Goal: Communication & Community: Answer question/provide support

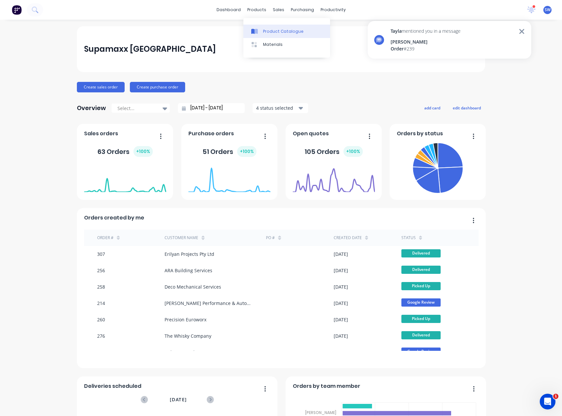
click at [254, 29] on icon at bounding box center [252, 31] width 3 height 5
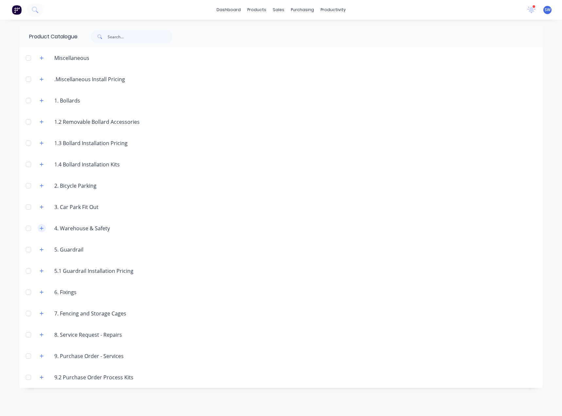
click at [44, 228] on button "button" at bounding box center [42, 228] width 8 height 8
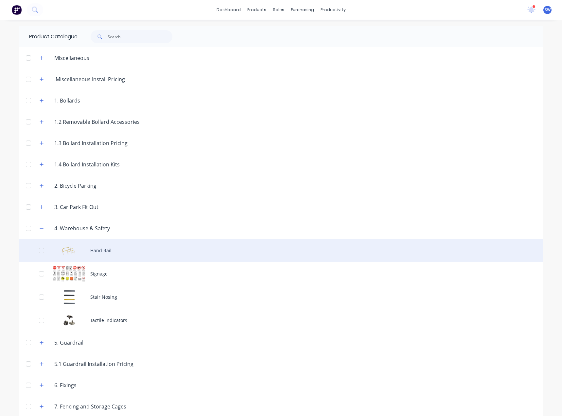
click at [102, 248] on div "Hand Rail" at bounding box center [281, 250] width 524 height 23
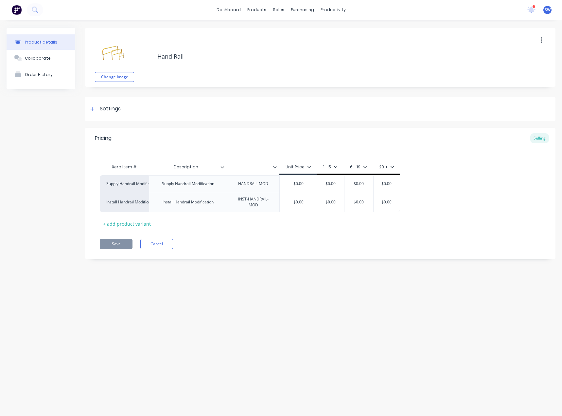
type textarea "x"
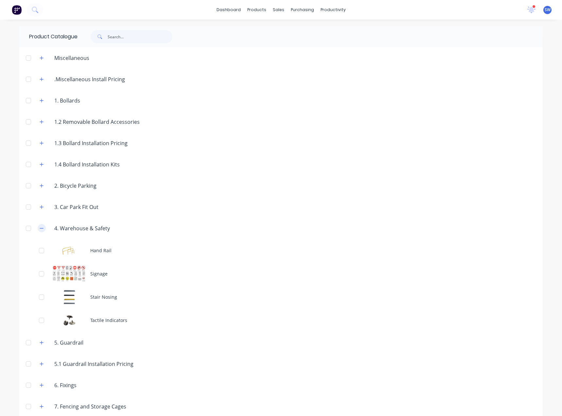
click at [40, 229] on icon "button" at bounding box center [42, 228] width 4 height 5
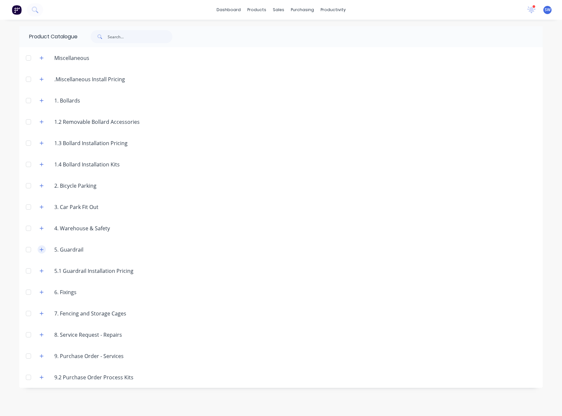
click at [42, 251] on icon "button" at bounding box center [42, 249] width 4 height 5
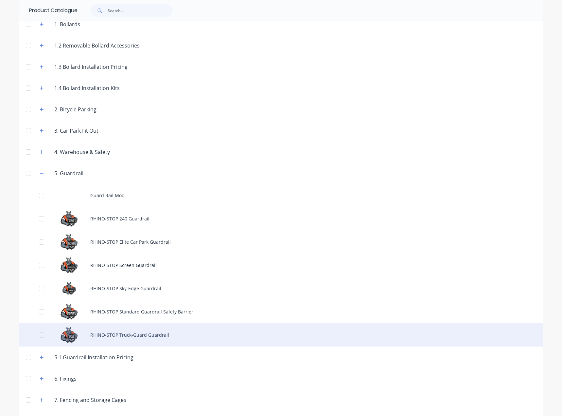
scroll to position [76, 0]
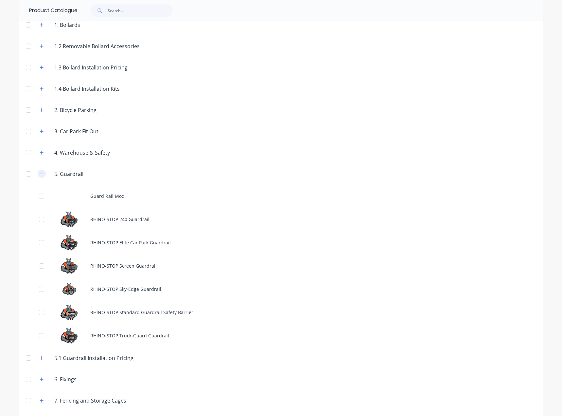
click at [40, 173] on icon "button" at bounding box center [42, 174] width 4 height 5
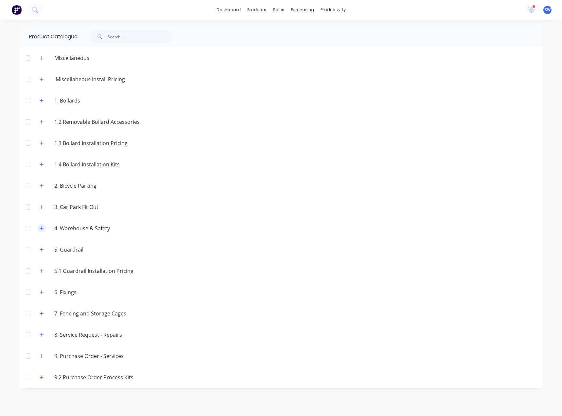
click at [42, 229] on icon "button" at bounding box center [42, 228] width 4 height 5
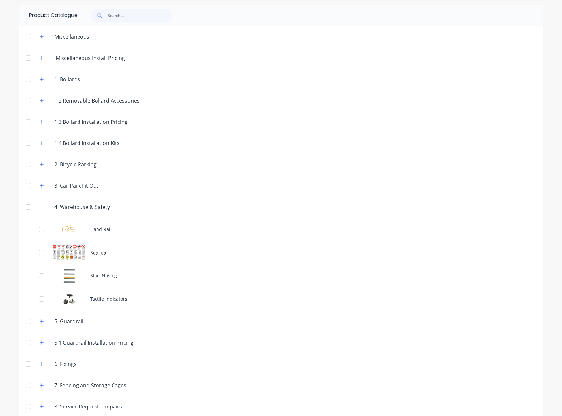
scroll to position [33, 0]
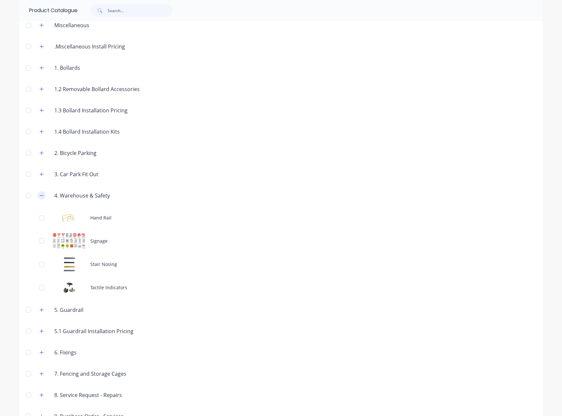
click at [40, 193] on icon "button" at bounding box center [42, 195] width 4 height 5
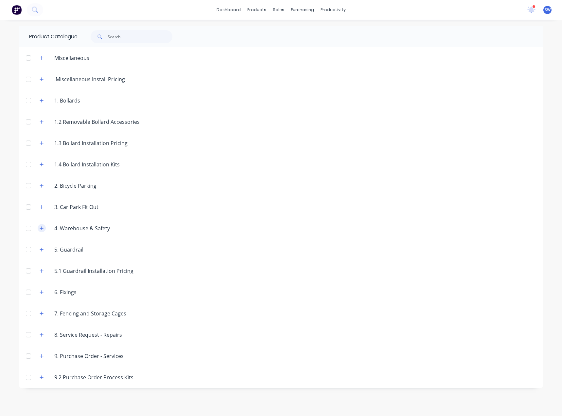
scroll to position [0, 0]
click at [239, 10] on link "dashboard" at bounding box center [228, 10] width 31 height 10
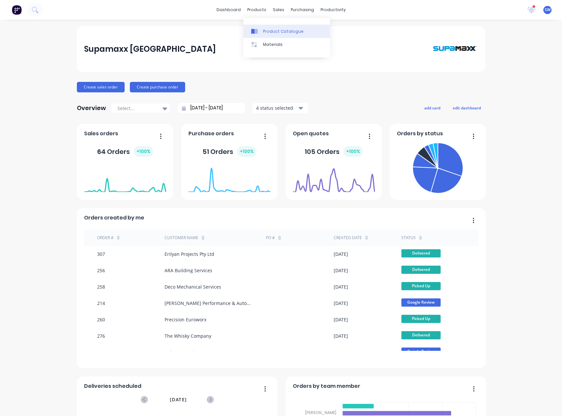
click at [307, 33] on link "Product Catalogue" at bounding box center [287, 31] width 87 height 13
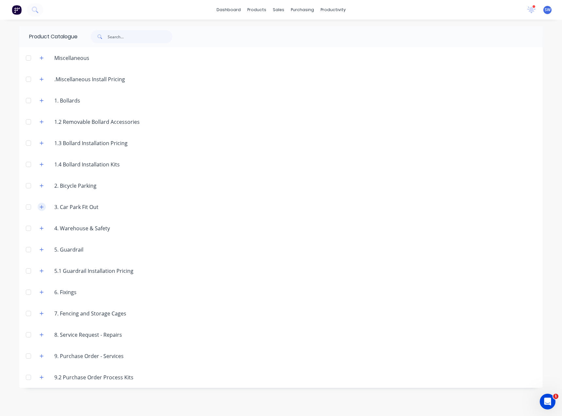
click at [41, 207] on icon "button" at bounding box center [42, 207] width 4 height 4
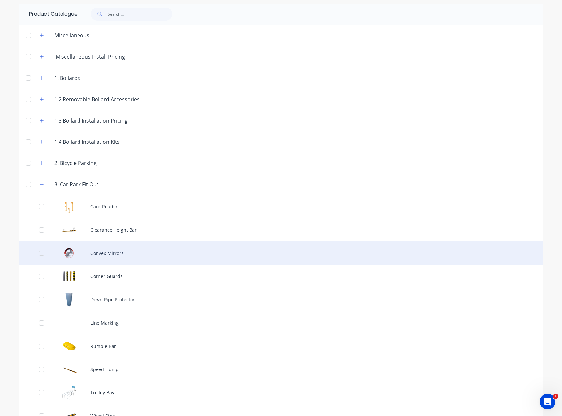
scroll to position [98, 0]
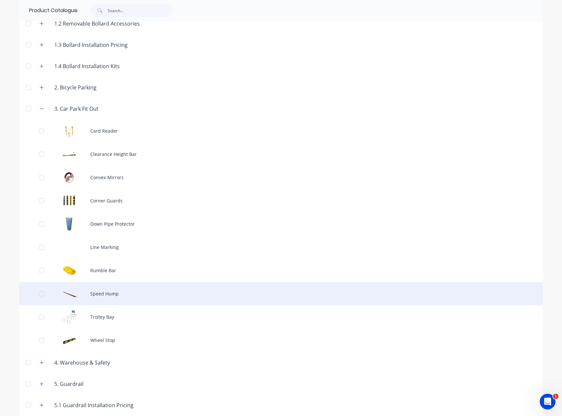
click at [136, 293] on div "Speed Hump" at bounding box center [281, 293] width 524 height 23
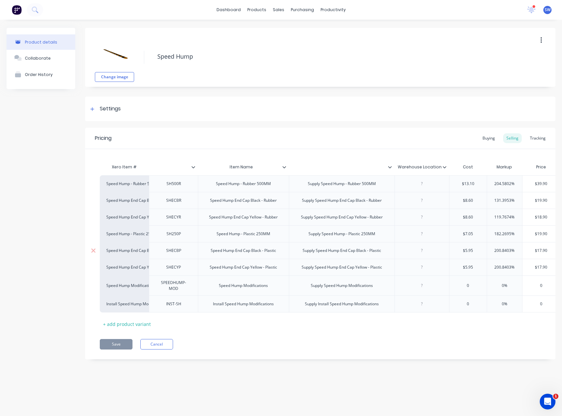
type textarea "x"
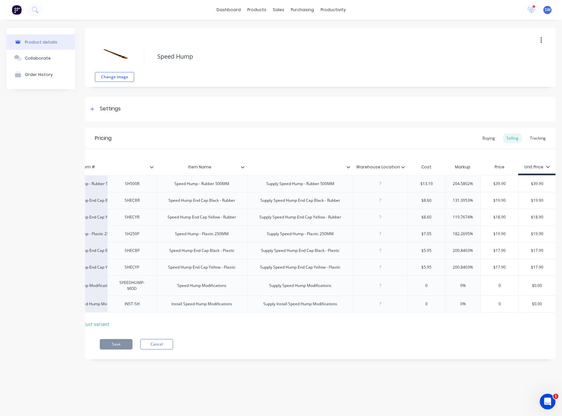
scroll to position [0, 42]
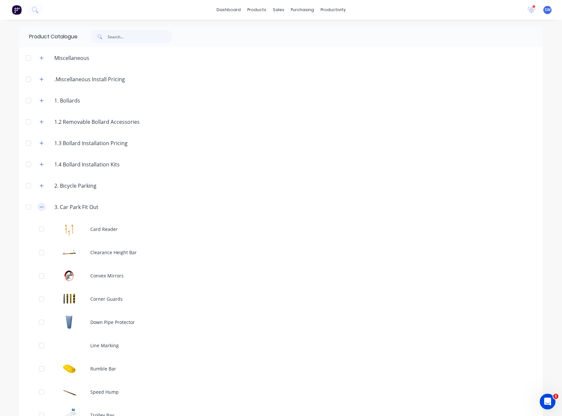
click at [41, 205] on icon "button" at bounding box center [42, 207] width 4 height 5
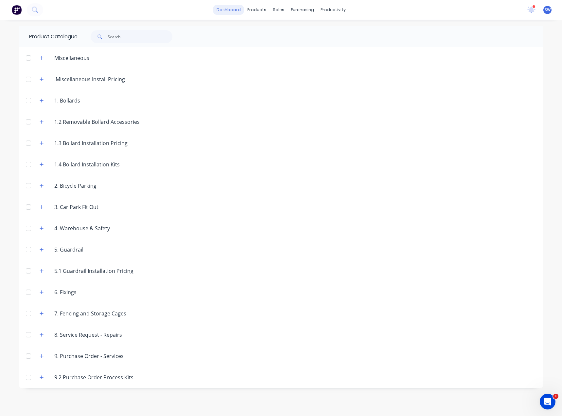
click at [232, 9] on link "dashboard" at bounding box center [228, 10] width 31 height 10
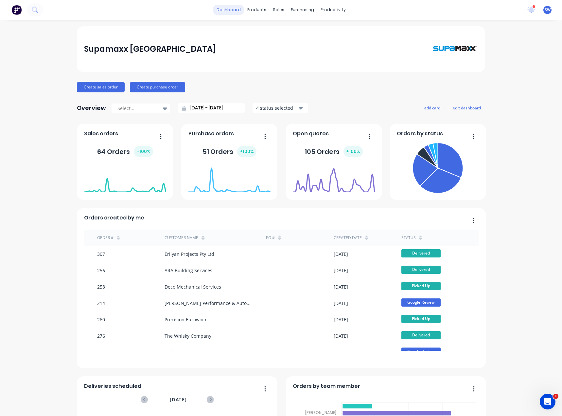
click at [225, 7] on link "dashboard" at bounding box center [228, 10] width 31 height 10
click at [529, 11] on icon at bounding box center [532, 9] width 6 height 5
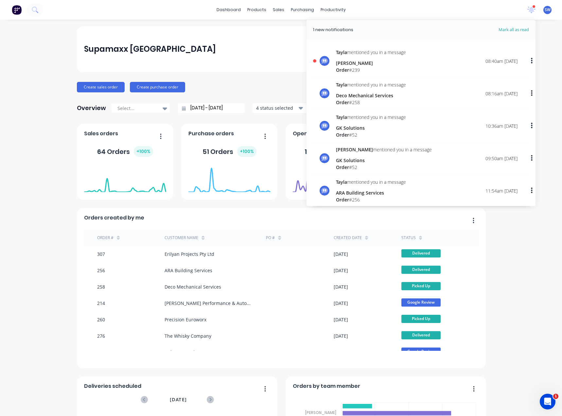
click at [372, 56] on div "Tayla mentioned you in a message Senthuran Velautham Order # 239" at bounding box center [371, 61] width 70 height 25
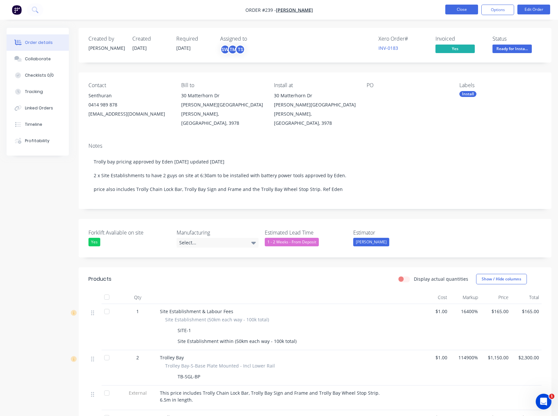
click at [464, 9] on button "Close" at bounding box center [461, 10] width 33 height 10
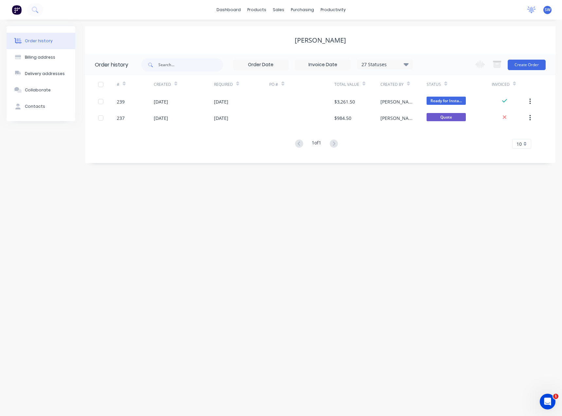
click at [529, 10] on icon at bounding box center [532, 10] width 8 height 7
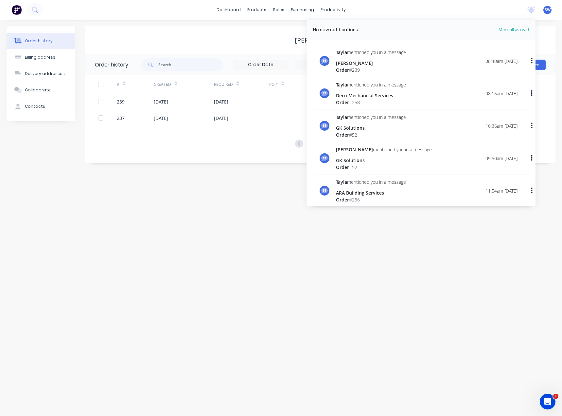
click at [378, 53] on div "Tayla mentioned you in a message" at bounding box center [371, 52] width 70 height 7
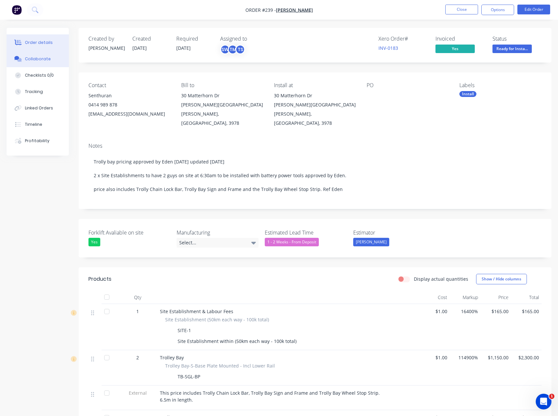
click at [24, 58] on button "Collaborate" at bounding box center [38, 59] width 62 height 16
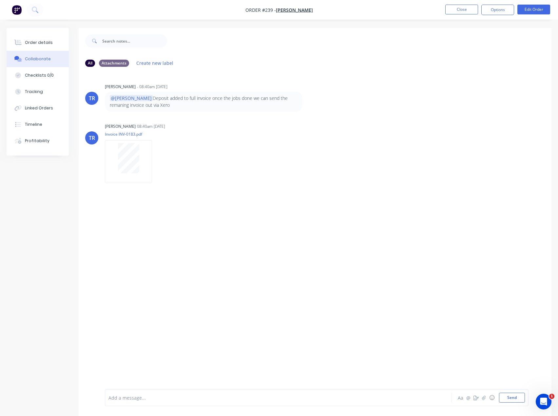
click at [174, 403] on div "Add a message... Aa @ ☺ Send" at bounding box center [316, 397] width 423 height 17
click at [174, 401] on div "Add a message..." at bounding box center [264, 398] width 312 height 10
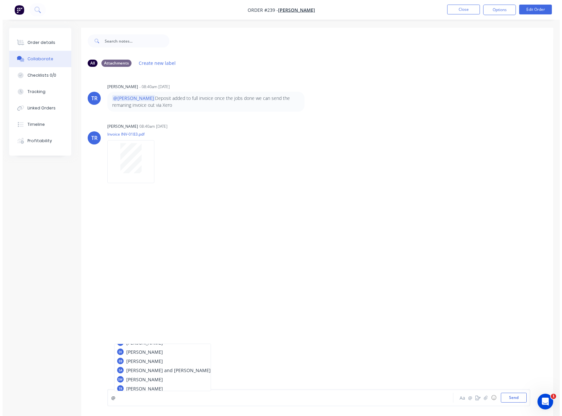
scroll to position [45, 0]
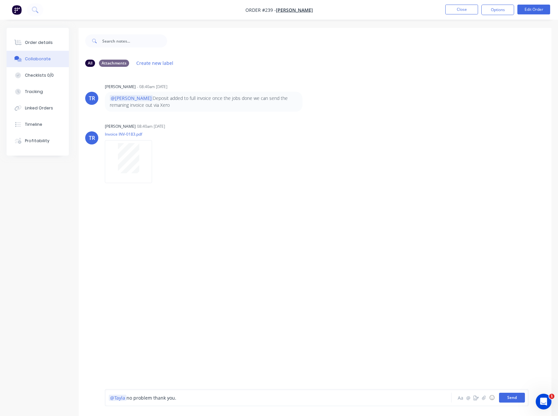
click at [512, 402] on button "Send" at bounding box center [512, 398] width 26 height 10
click at [473, 10] on button "Close" at bounding box center [461, 10] width 33 height 10
